Goal: Information Seeking & Learning: Learn about a topic

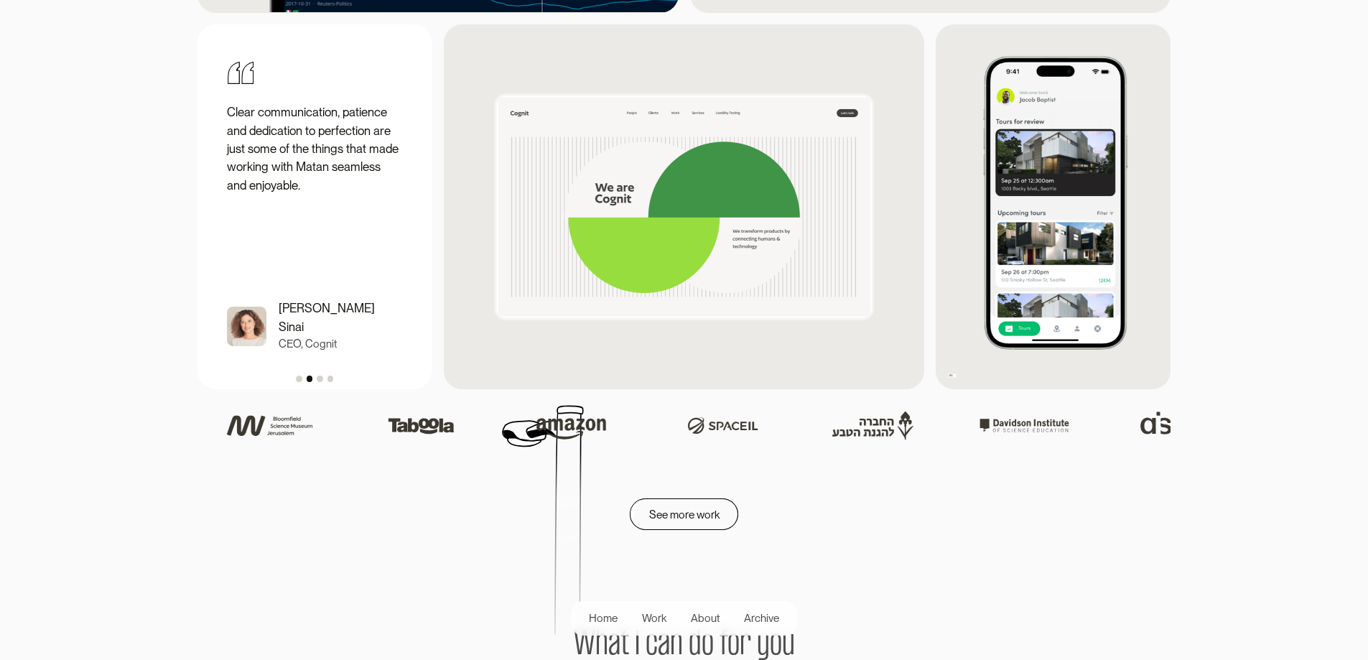
scroll to position [2010, 0]
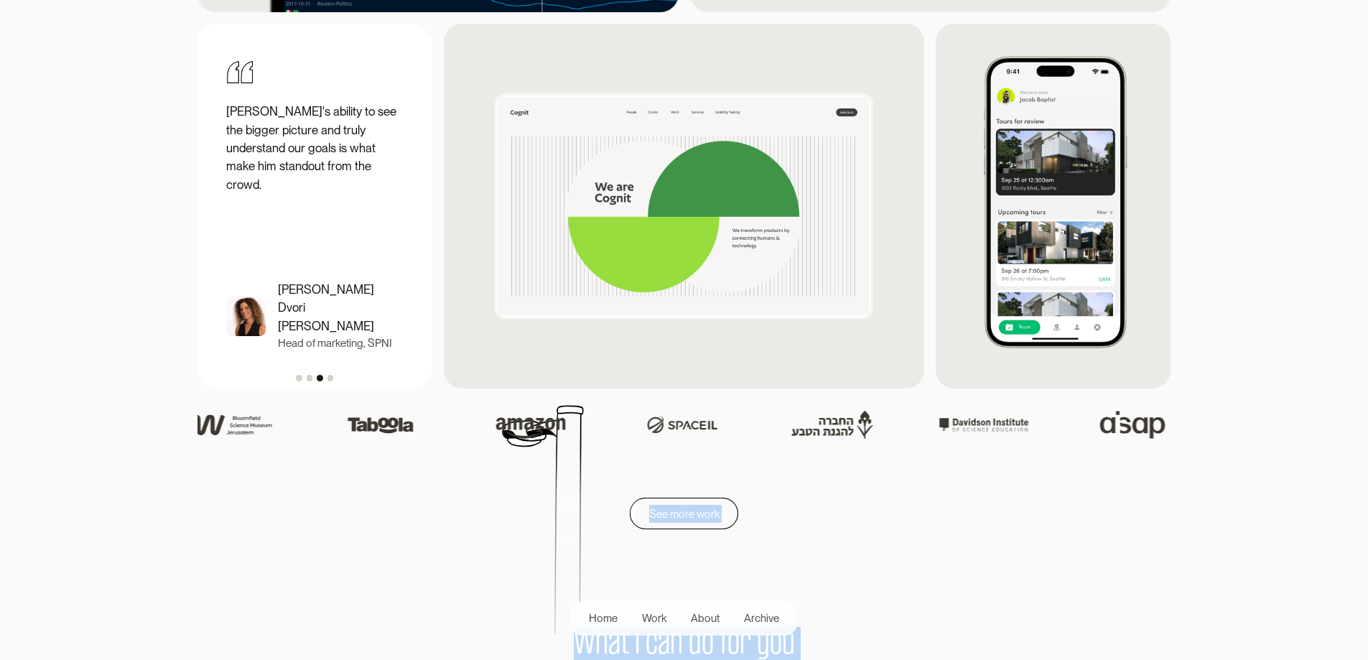
drag, startPoint x: 1346, startPoint y: 435, endPoint x: 1346, endPoint y: 540, distance: 104.8
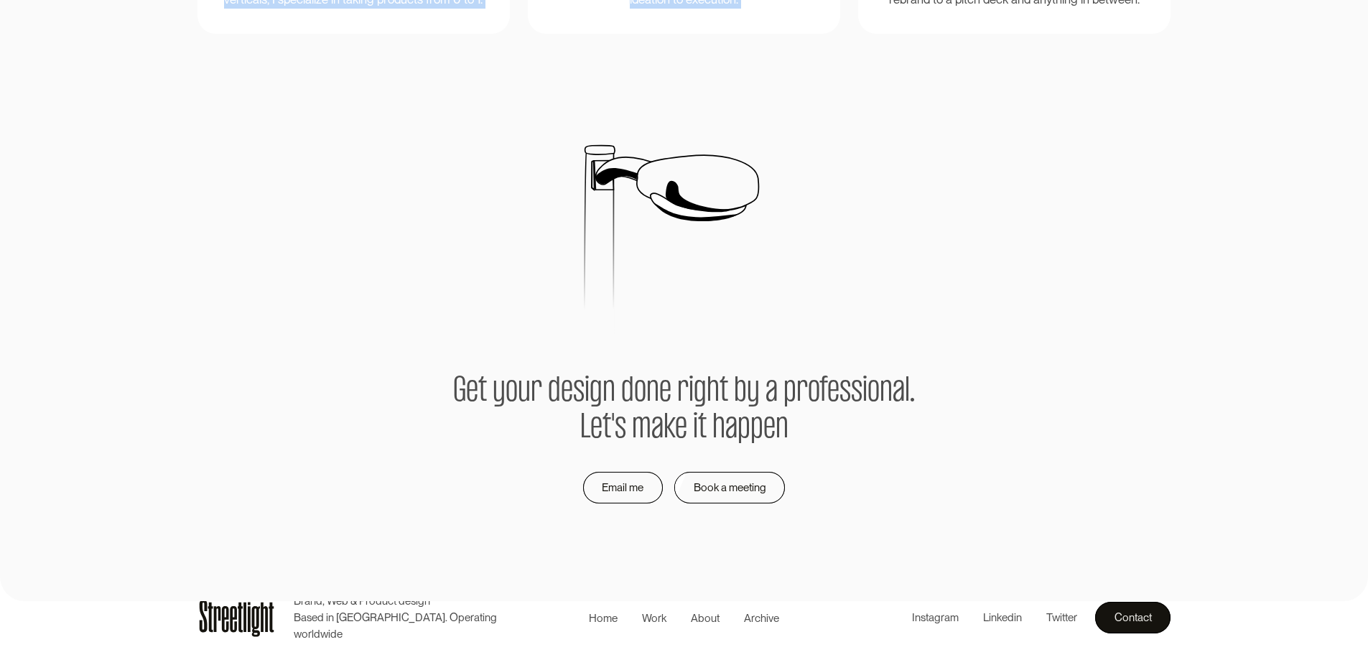
scroll to position [2800, 0]
click at [1261, 332] on div at bounding box center [684, 268] width 1368 height 207
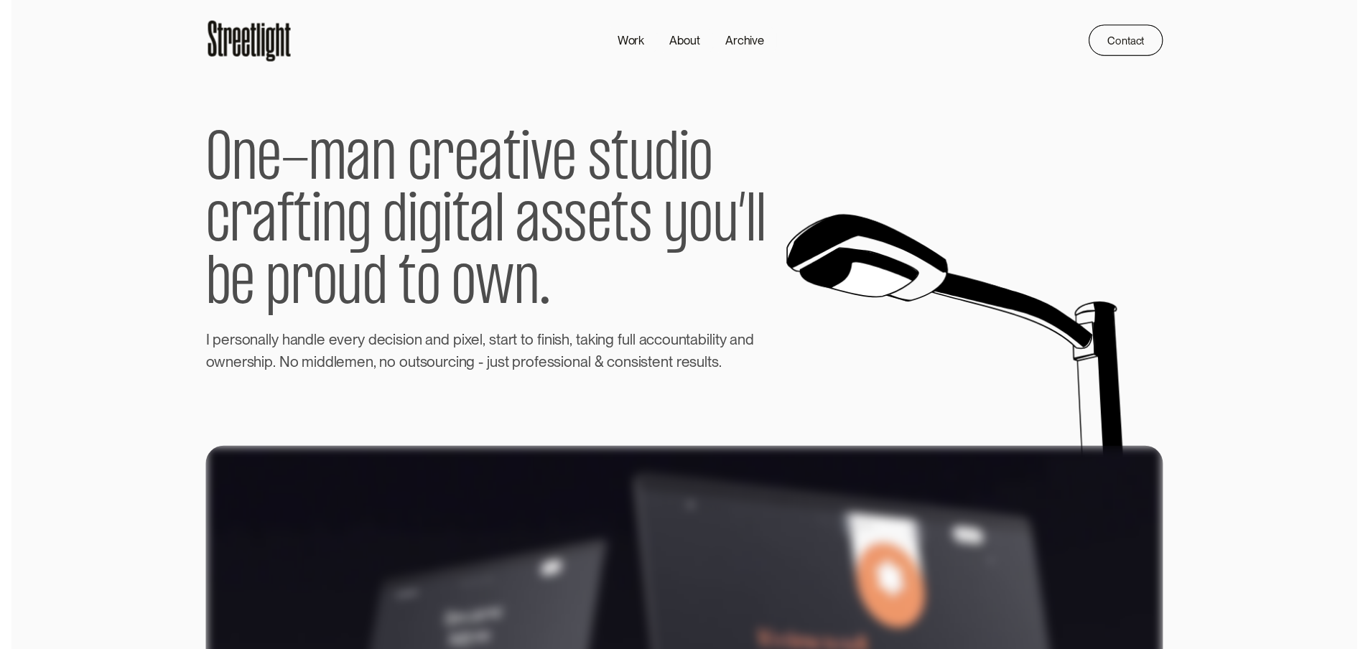
scroll to position [0, 0]
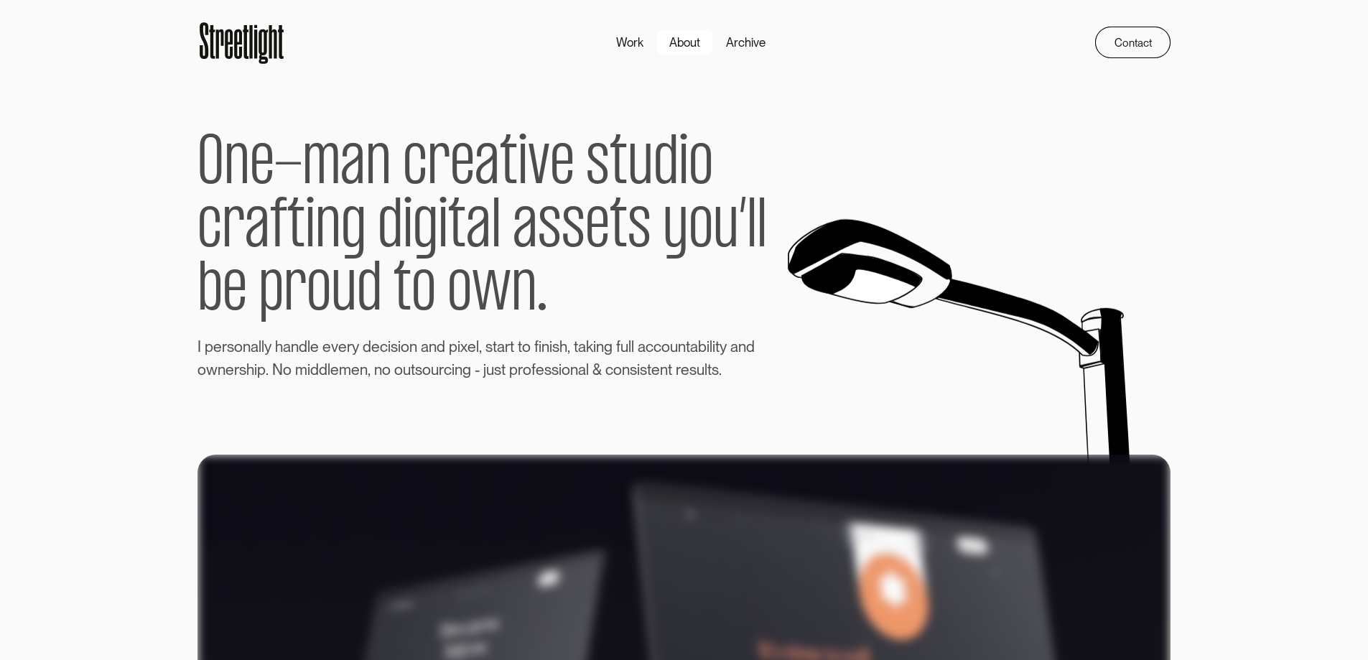
click at [687, 44] on div "About" at bounding box center [684, 43] width 31 height 18
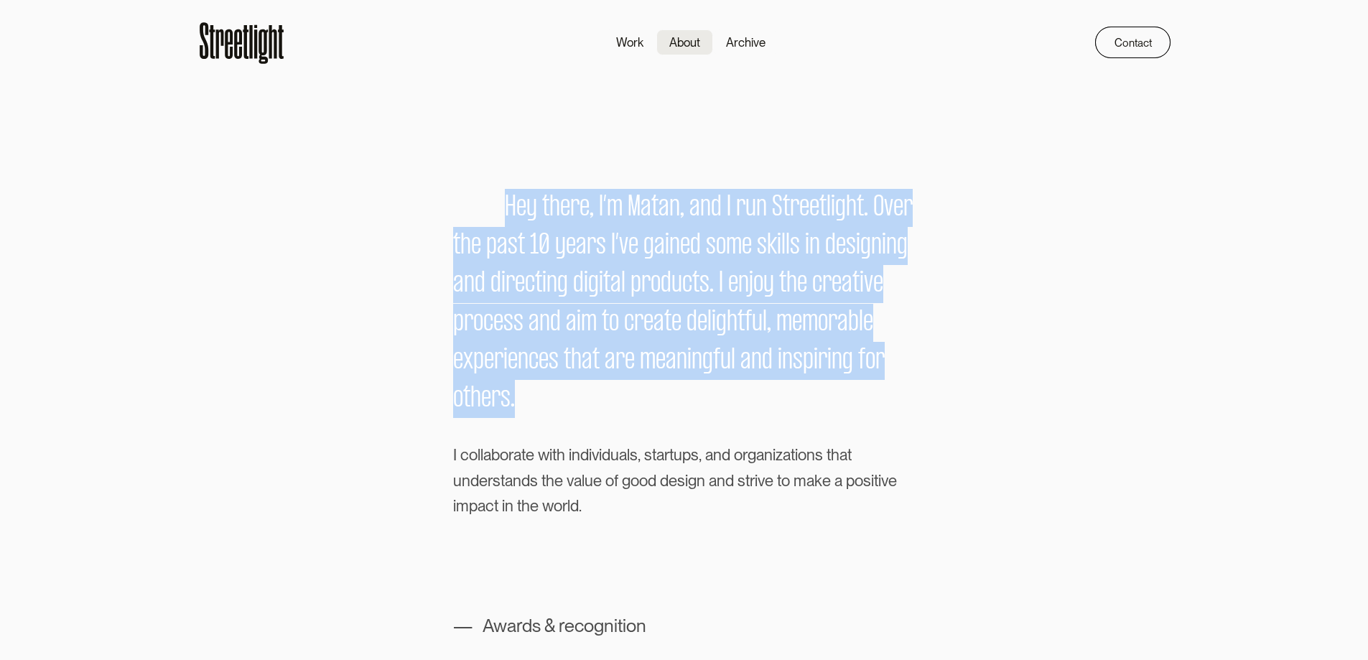
drag, startPoint x: 500, startPoint y: 201, endPoint x: 894, endPoint y: 398, distance: 440.1
click at [894, 398] on div "H e y t h e r e , I ’ m M a t a n , a n d I r u n S t r e e t l i g h t . O v e…" at bounding box center [684, 304] width 462 height 230
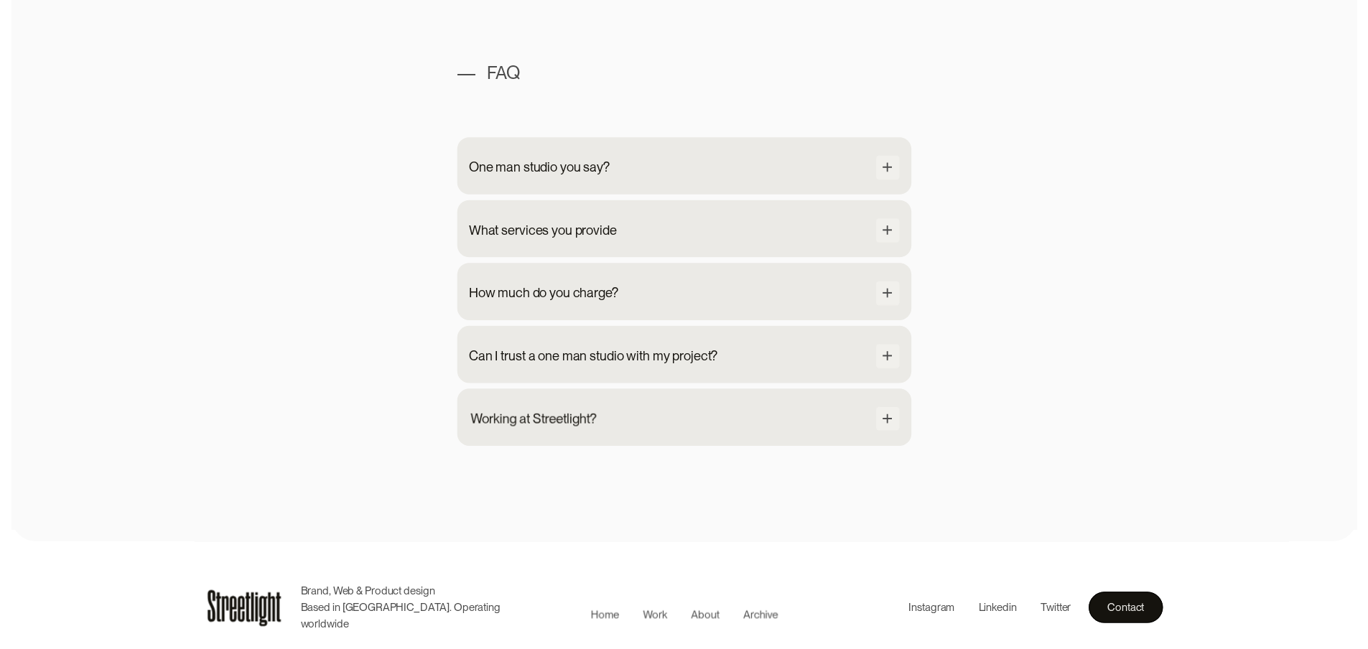
scroll to position [1440, 0]
click at [368, 624] on p "Based in [GEOGRAPHIC_DATA]. Operating worldwide" at bounding box center [406, 625] width 225 height 33
click at [368, 609] on p "Brand, Web & Product design" at bounding box center [406, 601] width 225 height 17
click at [267, 630] on icon at bounding box center [247, 619] width 40 height 29
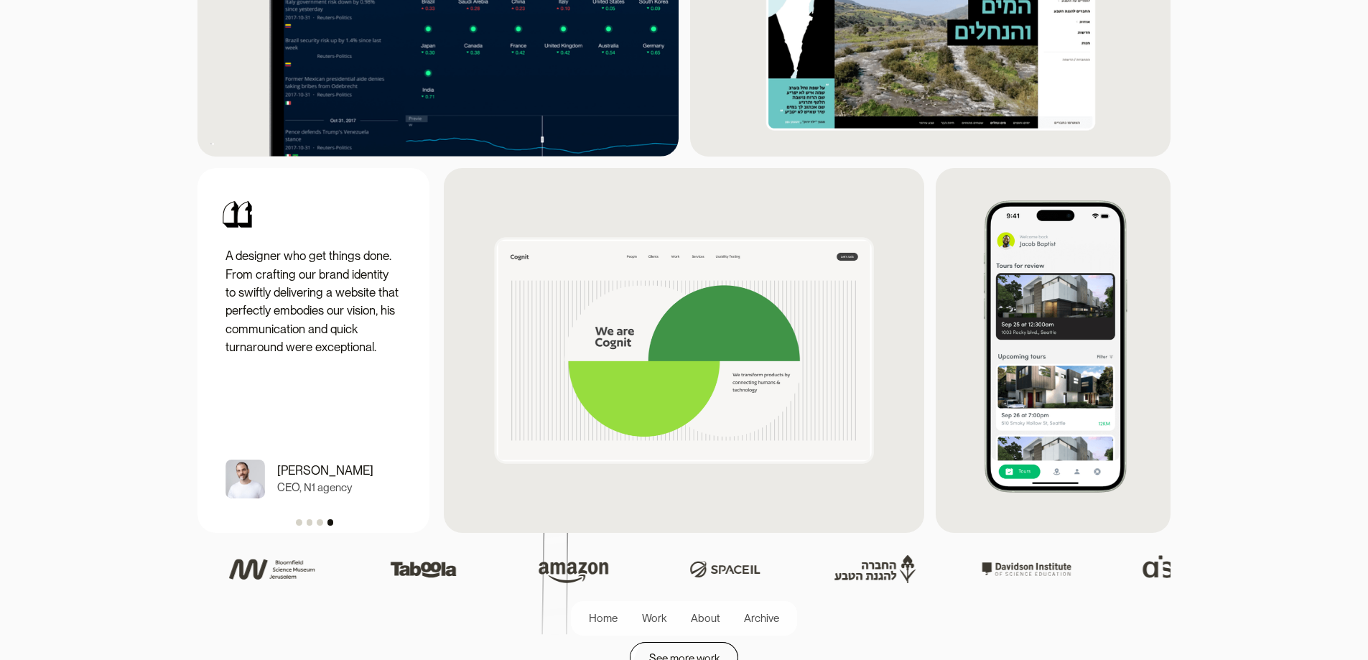
scroll to position [1866, 0]
